Goal: Navigation & Orientation: Find specific page/section

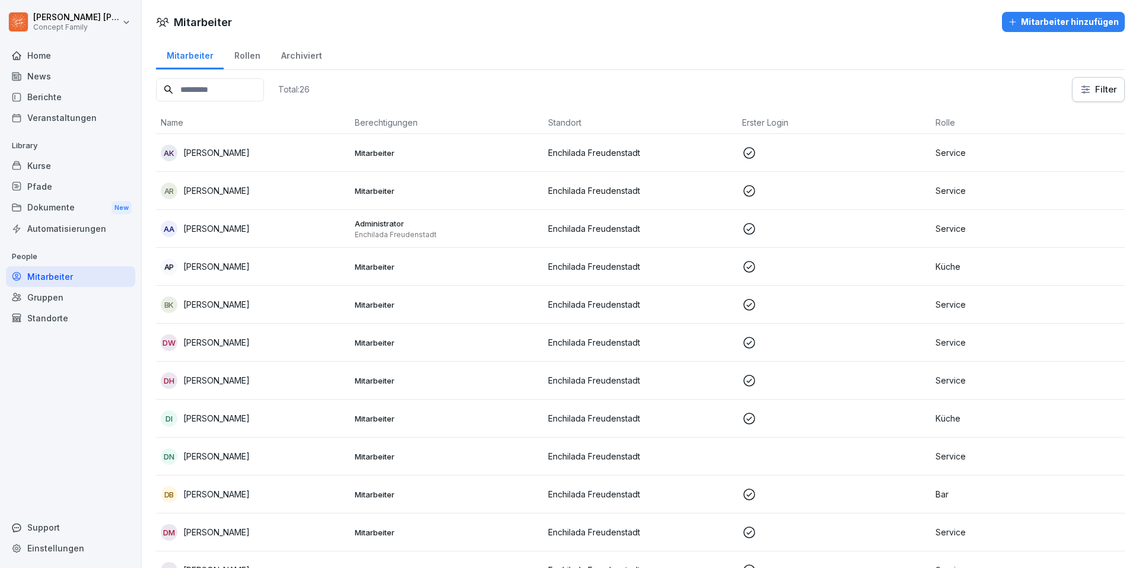
click at [40, 206] on div "Dokumente New" at bounding box center [70, 208] width 129 height 22
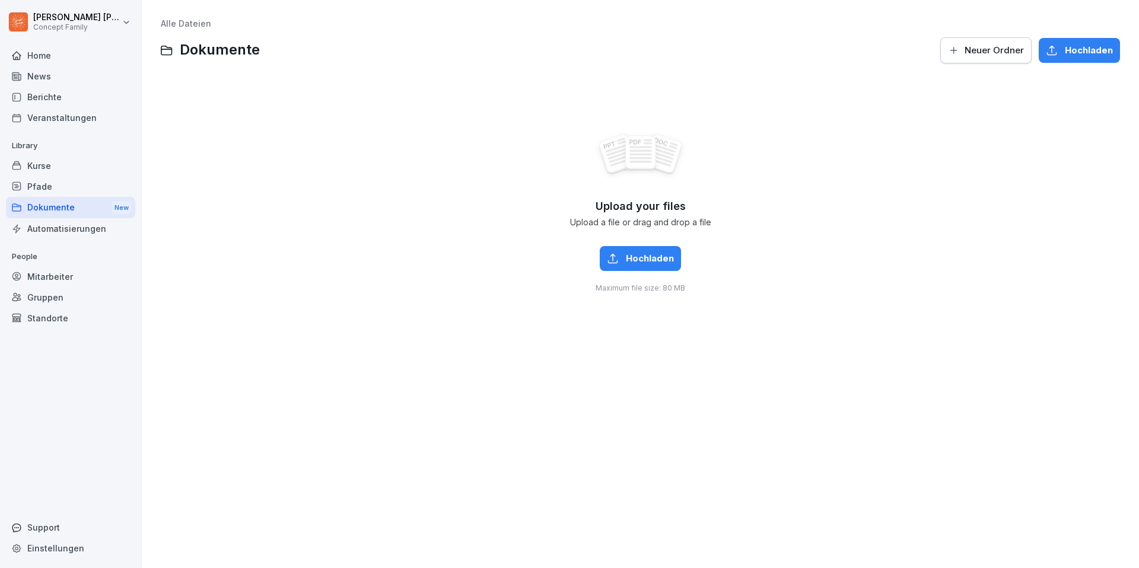
click at [26, 170] on div "Kurse" at bounding box center [70, 165] width 129 height 21
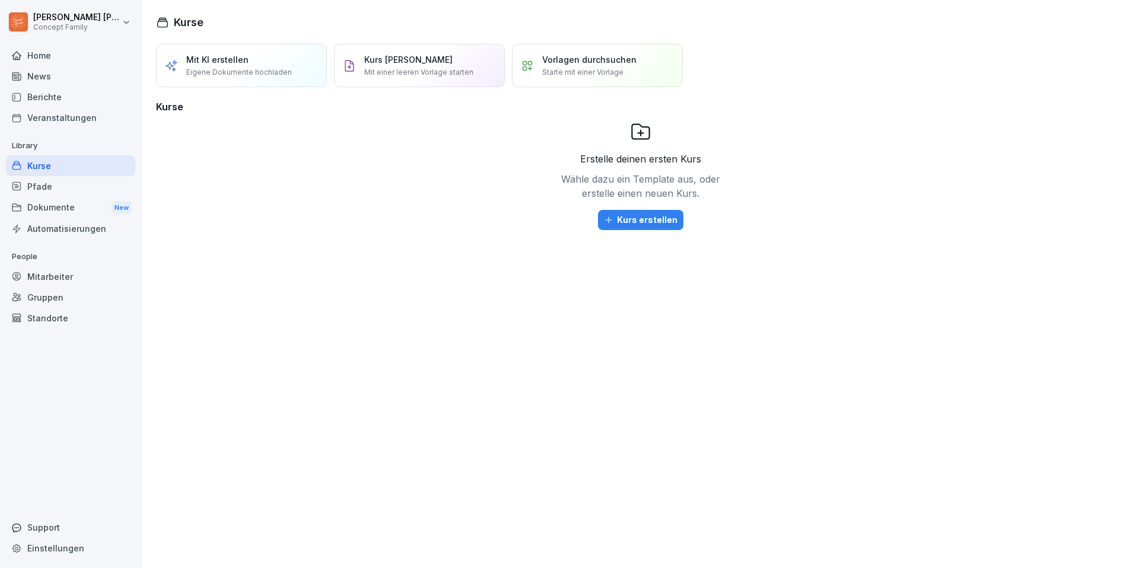
click at [44, 59] on div "Home" at bounding box center [70, 55] width 129 height 21
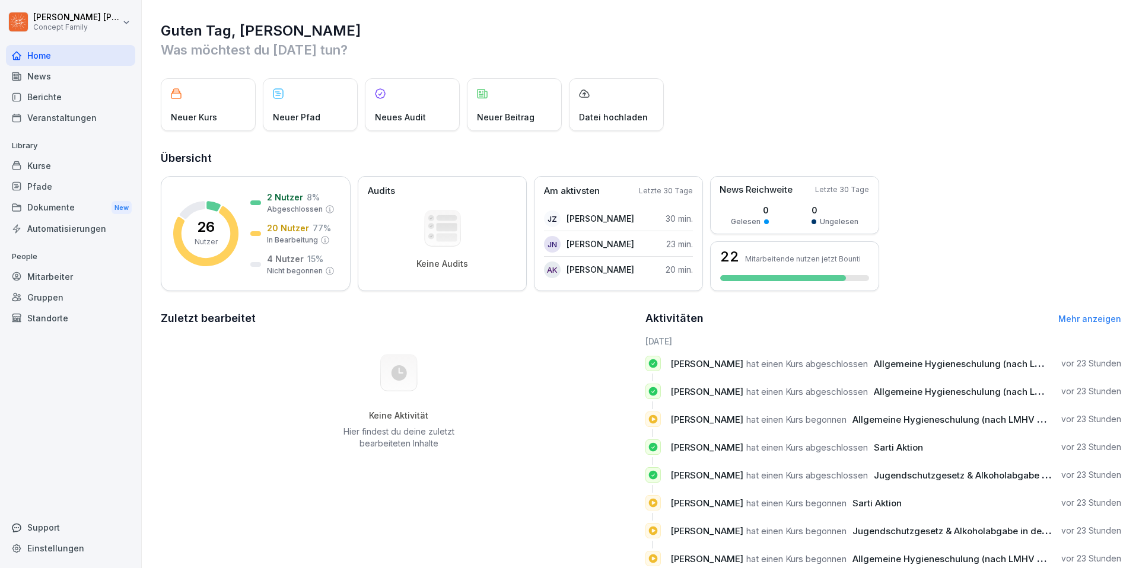
scroll to position [29, 0]
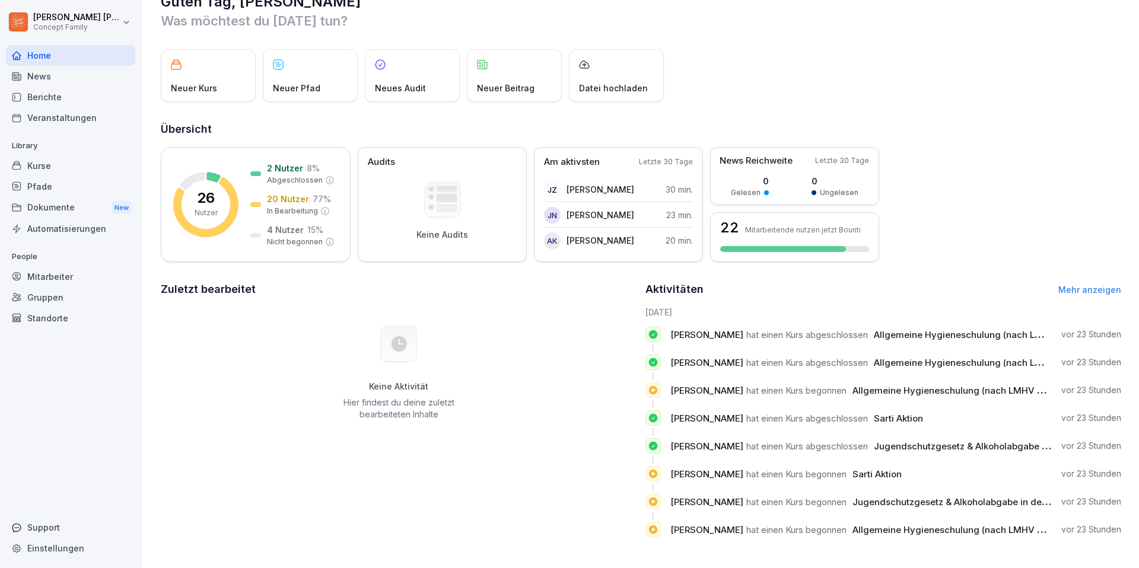
click at [53, 97] on div "Berichte" at bounding box center [70, 97] width 129 height 21
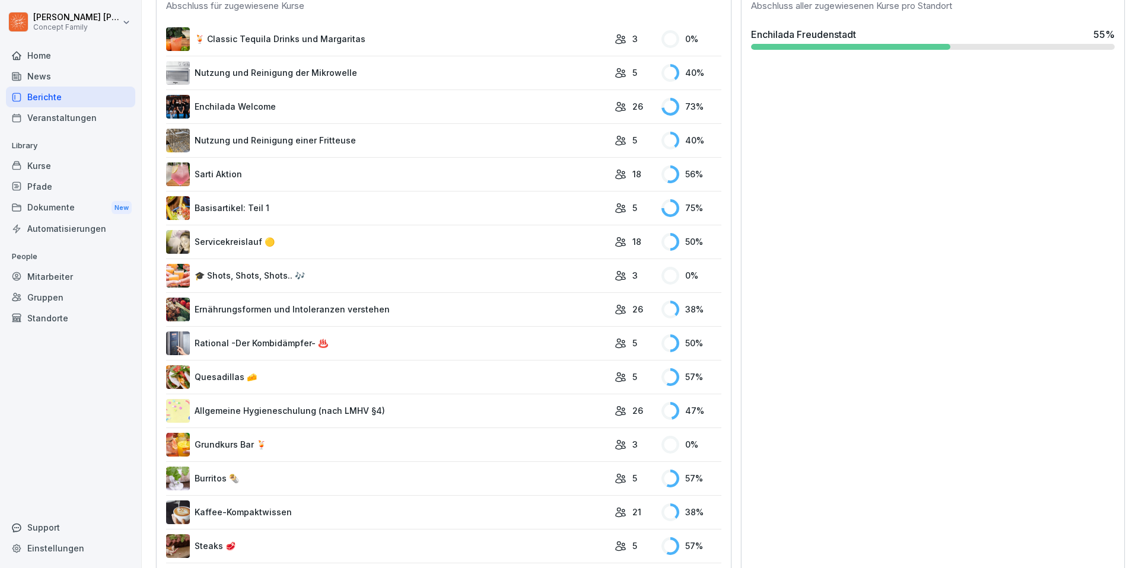
scroll to position [387, 0]
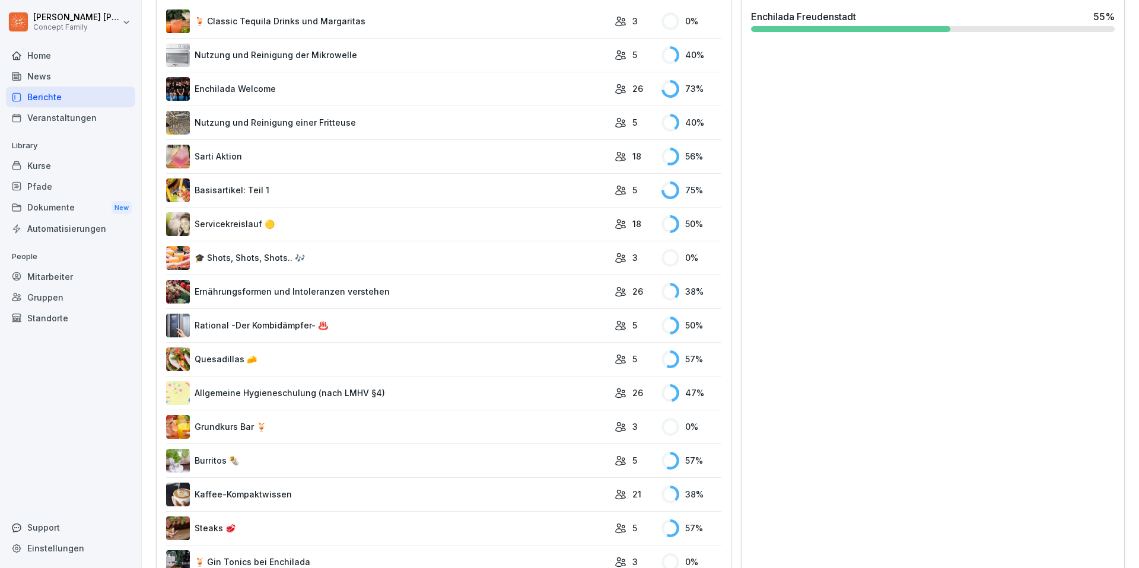
click at [317, 400] on link "Allgemeine Hygieneschulung (nach LMHV §4)" at bounding box center [387, 393] width 442 height 24
